Goal: Information Seeking & Learning: Learn about a topic

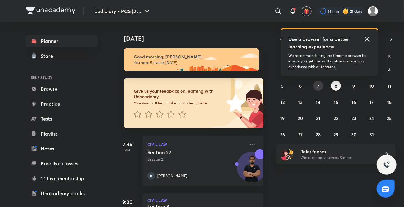
click at [316, 84] on button "7" at bounding box center [318, 86] width 10 height 10
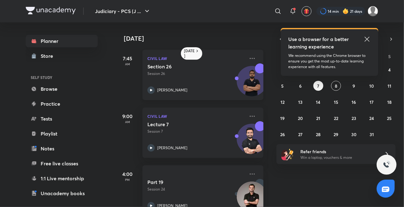
click at [151, 91] on icon at bounding box center [151, 90] width 2 height 2
